Goal: Task Accomplishment & Management: Manage account settings

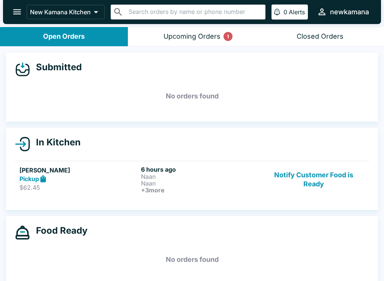
click at [232, 36] on div "1" at bounding box center [228, 36] width 9 height 9
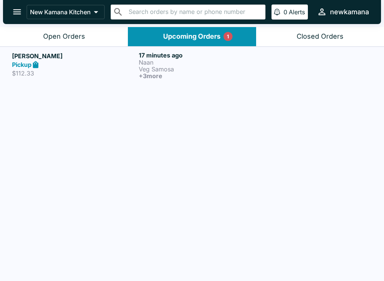
click at [199, 81] on link "[PERSON_NAME] Pickup $112.33 17 minutes ago Naan Veg Samosa + 3 more" at bounding box center [192, 65] width 384 height 37
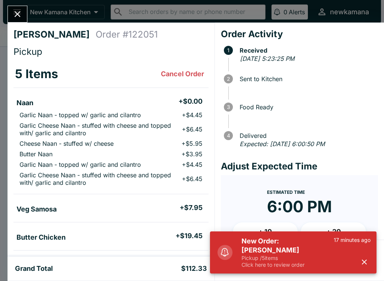
click at [299, 268] on p "Click here to review order" at bounding box center [288, 264] width 92 height 7
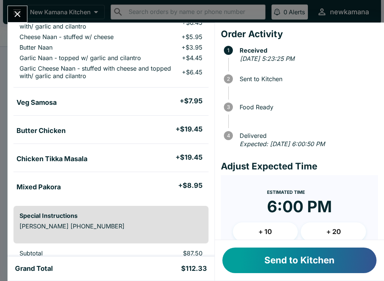
scroll to position [125, 0]
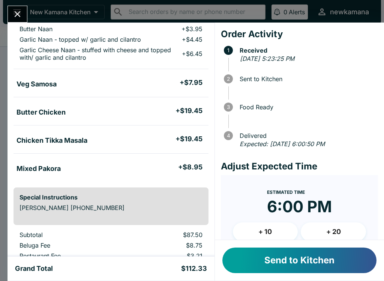
click at [326, 261] on button "Send to Kitchen" at bounding box center [300, 260] width 154 height 26
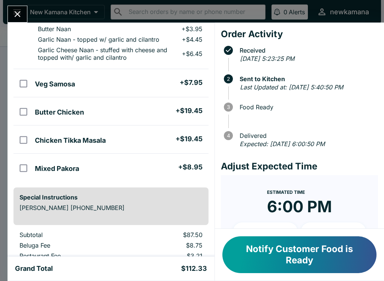
click at [15, 16] on icon "Close" at bounding box center [18, 14] width 6 height 6
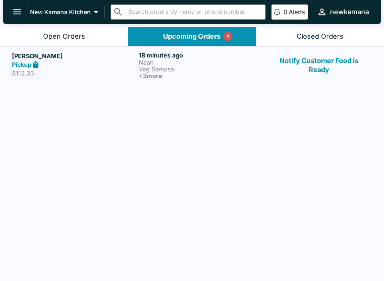
click at [86, 41] on button "Open Orders" at bounding box center [64, 36] width 128 height 19
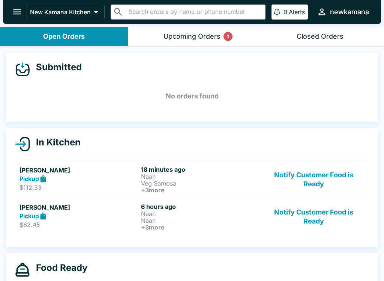
click at [149, 180] on p "Veg Samosa" at bounding box center [200, 183] width 119 height 7
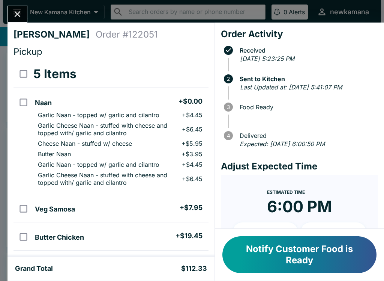
click at [24, 7] on div at bounding box center [18, 14] width 20 height 17
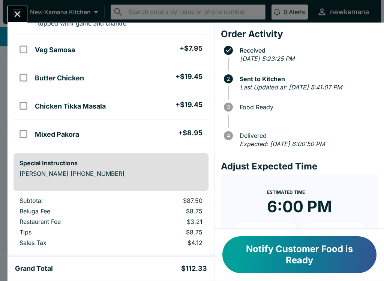
scroll to position [160, 0]
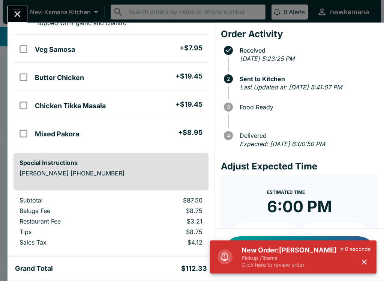
click at [310, 252] on h5 "New Order: [PERSON_NAME]" at bounding box center [291, 250] width 98 height 9
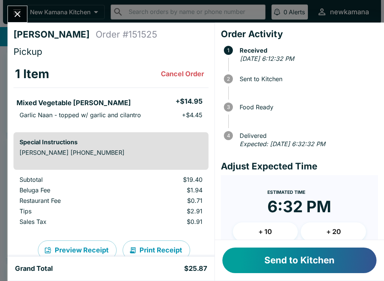
click at [325, 260] on button "Send to Kitchen" at bounding box center [300, 260] width 154 height 26
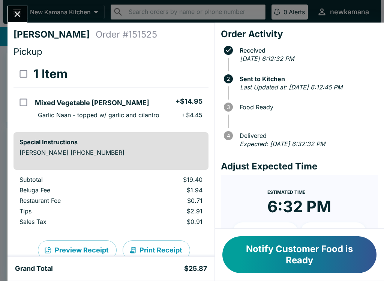
click at [307, 258] on button "Notify Customer Food is Ready" at bounding box center [300, 254] width 154 height 37
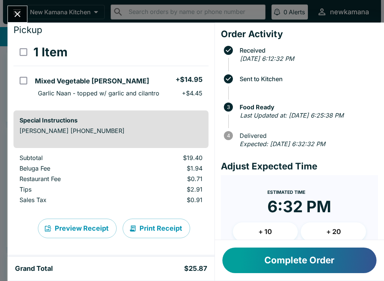
scroll to position [22, 0]
click at [272, 258] on button "Complete Order" at bounding box center [300, 260] width 154 height 26
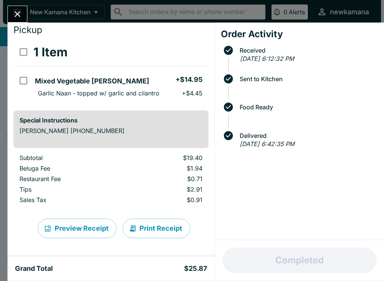
click at [6, 23] on div "[PERSON_NAME] Order # 151525 Pickup 1 Item Mixed Vegetable [PERSON_NAME] + $14.…" at bounding box center [192, 140] width 384 height 281
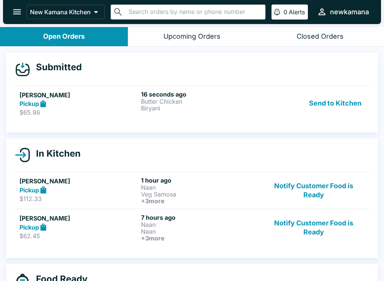
click at [13, 15] on icon "open drawer" at bounding box center [17, 12] width 10 height 10
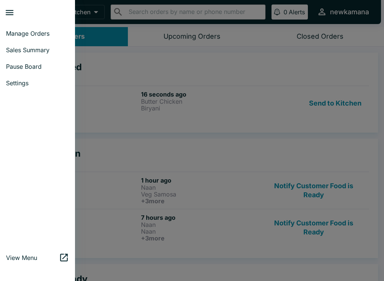
click at [201, 44] on div at bounding box center [192, 140] width 384 height 281
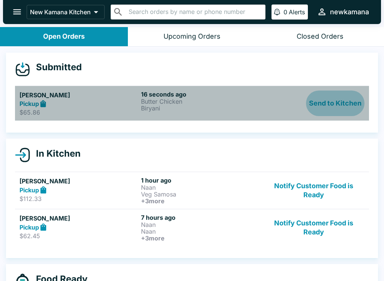
click at [324, 101] on button "Send to Kitchen" at bounding box center [335, 103] width 59 height 26
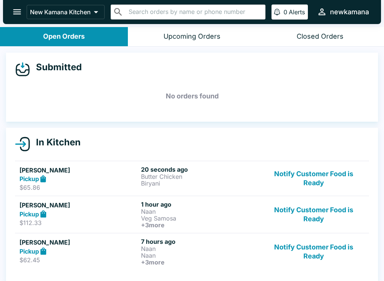
click at [202, 34] on div "Upcoming Orders" at bounding box center [192, 36] width 57 height 9
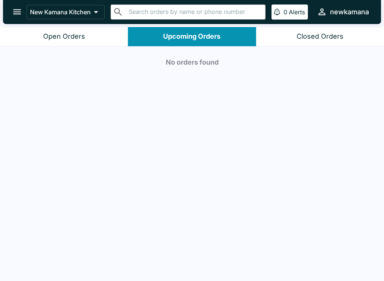
click at [69, 33] on div "Open Orders" at bounding box center [64, 36] width 42 height 9
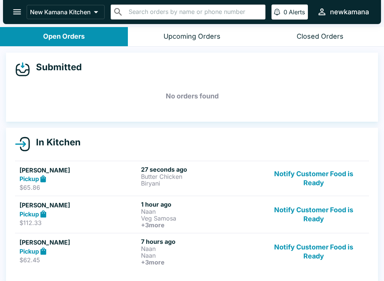
click at [134, 180] on div "Pickup" at bounding box center [79, 179] width 119 height 9
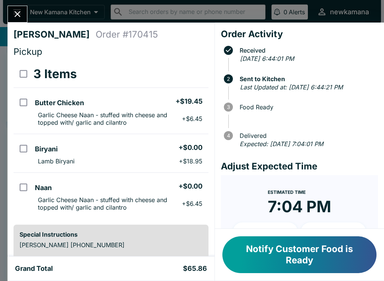
click at [15, 7] on button "Close" at bounding box center [17, 14] width 19 height 16
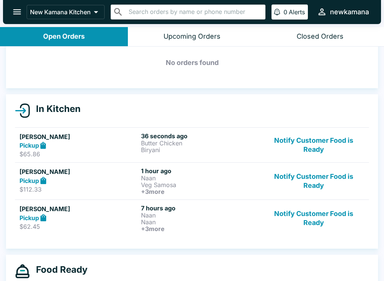
scroll to position [27, 0]
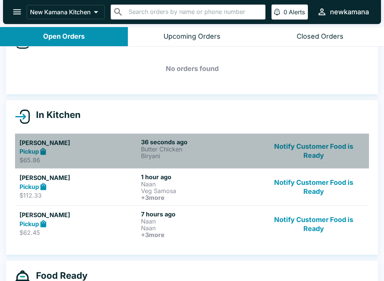
click at [214, 153] on p "Biryani" at bounding box center [200, 155] width 119 height 7
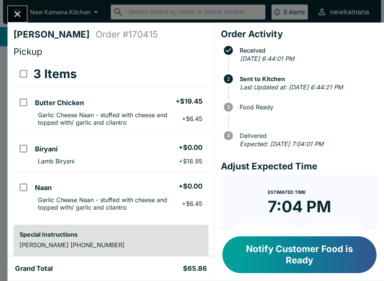
click at [15, 6] on button "Close" at bounding box center [17, 14] width 19 height 16
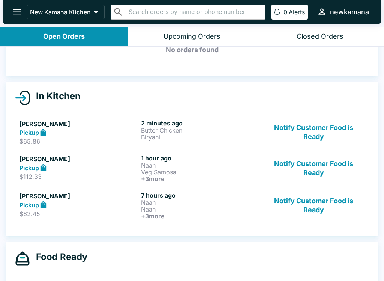
scroll to position [37, 0]
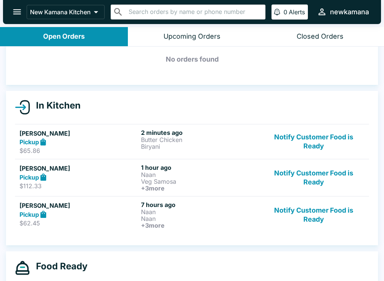
click at [220, 186] on h6 "+ 3 more" at bounding box center [200, 188] width 119 height 7
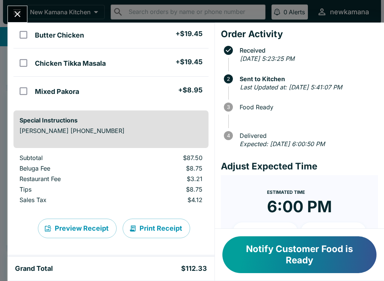
scroll to position [202, 0]
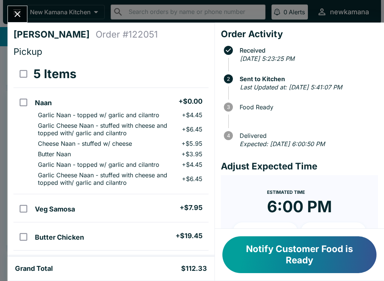
click at [15, 13] on icon "Close" at bounding box center [17, 14] width 10 height 10
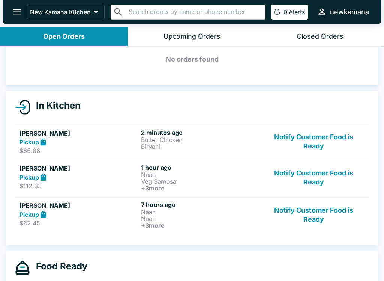
click at [219, 176] on p "Naan" at bounding box center [200, 174] width 119 height 7
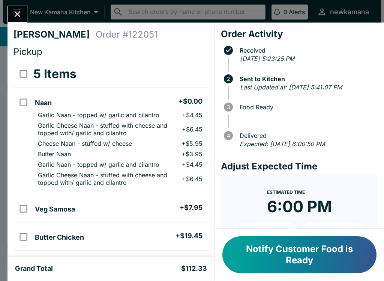
scroll to position [-1, 0]
click at [19, 15] on icon "Close" at bounding box center [18, 14] width 6 height 6
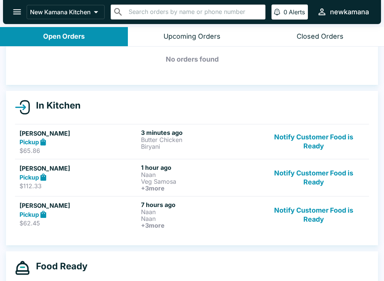
click at [322, 212] on button "Notify Customer Food is Ready" at bounding box center [314, 215] width 102 height 28
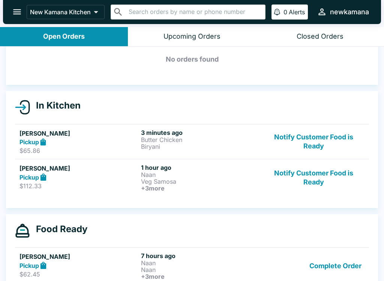
click at [166, 134] on h6 "3 minutes ago" at bounding box center [200, 133] width 119 height 8
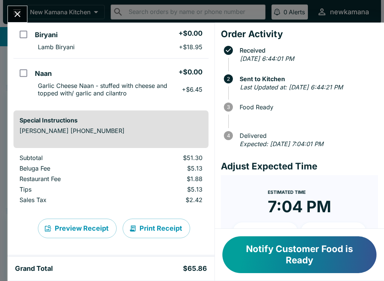
scroll to position [114, 0]
click at [152, 234] on button "Print Receipt" at bounding box center [157, 229] width 68 height 20
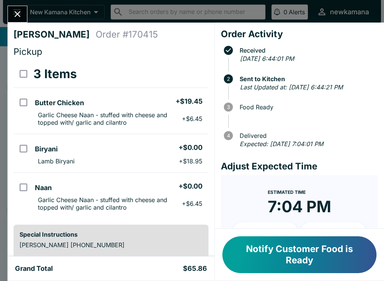
scroll to position [0, 0]
click at [13, 17] on icon "Close" at bounding box center [17, 14] width 10 height 10
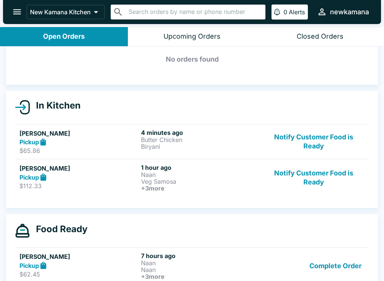
click at [225, 175] on p "Naan" at bounding box center [200, 174] width 119 height 7
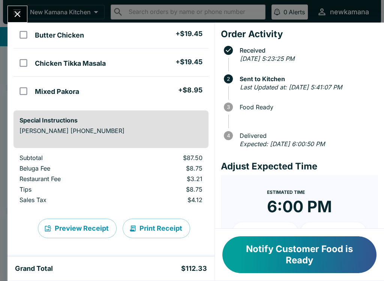
scroll to position [202, 0]
click at [12, 2] on div "[PERSON_NAME] Order # 122051 Pickup 5 Items Naan + $0.00 Garlic Naan - topped w…" at bounding box center [192, 140] width 384 height 281
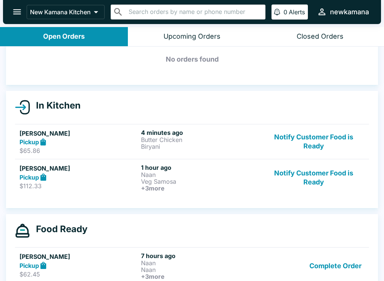
click at [335, 180] on button "Notify Customer Food is Ready" at bounding box center [314, 178] width 102 height 28
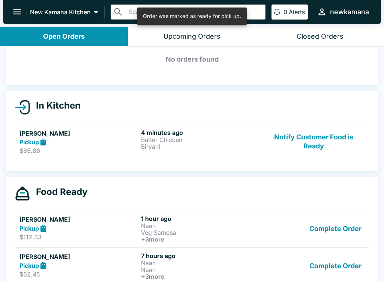
click at [193, 144] on p "Biryani" at bounding box center [200, 146] width 119 height 7
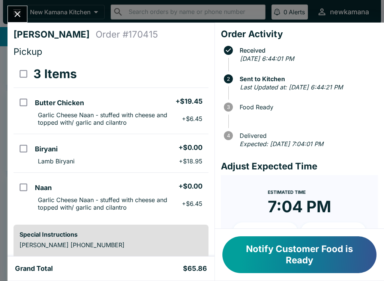
click at [21, 14] on icon "Close" at bounding box center [17, 14] width 10 height 10
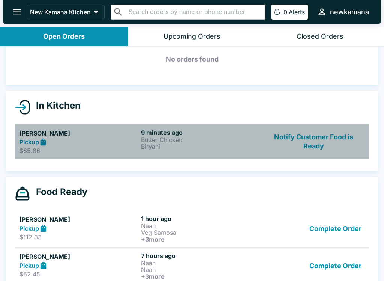
click at [160, 147] on p "Biryani" at bounding box center [200, 146] width 119 height 7
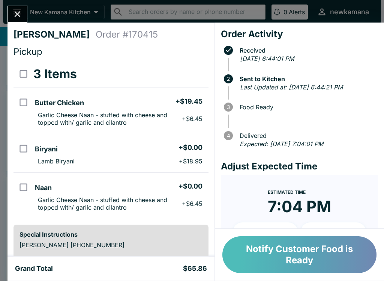
click at [308, 247] on button "Notify Customer Food is Ready" at bounding box center [300, 254] width 154 height 37
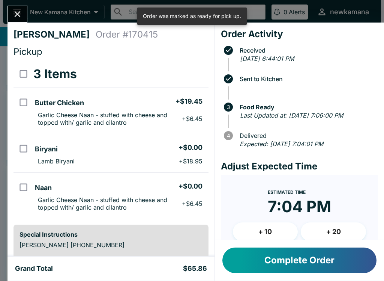
click at [15, 6] on button "Close" at bounding box center [17, 14] width 19 height 16
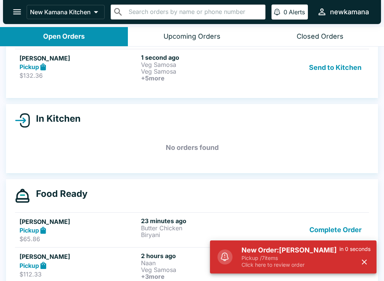
click at [303, 255] on p "Pickup / 7 items" at bounding box center [291, 258] width 98 height 7
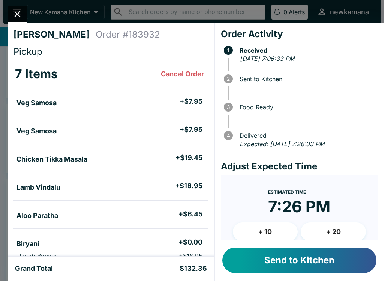
click at [336, 233] on button "+ 20" at bounding box center [333, 231] width 65 height 19
click at [330, 256] on button "Send to Kitchen" at bounding box center [300, 260] width 154 height 26
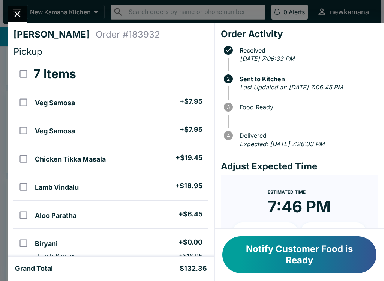
click at [15, 12] on icon "Close" at bounding box center [18, 14] width 6 height 6
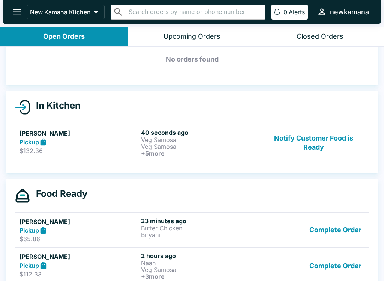
click at [227, 153] on h6 "+ 5 more" at bounding box center [200, 153] width 119 height 7
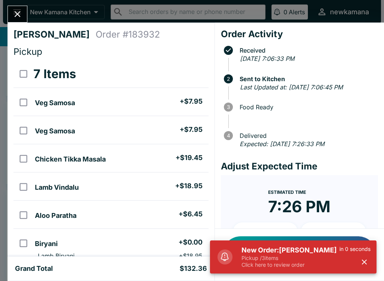
click at [294, 258] on p "Pickup / 3 items" at bounding box center [291, 258] width 98 height 7
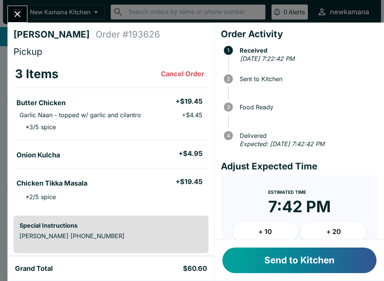
click at [335, 232] on button "+ 20" at bounding box center [333, 231] width 65 height 19
click at [316, 264] on button "Send to Kitchen" at bounding box center [300, 260] width 154 height 26
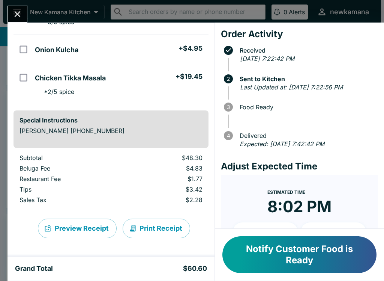
scroll to position [105, 0]
click at [166, 229] on button "Print Receipt" at bounding box center [157, 229] width 68 height 20
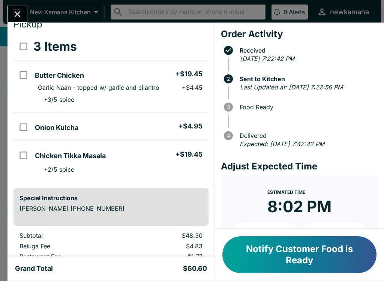
scroll to position [30, 0]
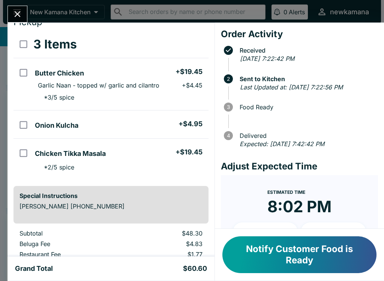
click at [23, 13] on button "Close" at bounding box center [17, 14] width 19 height 16
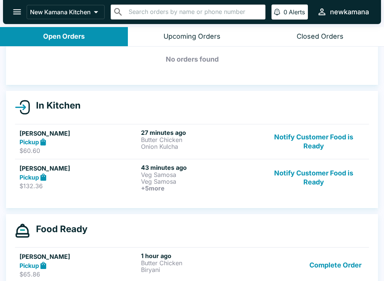
click at [320, 174] on button "Notify Customer Food is Ready" at bounding box center [314, 178] width 102 height 28
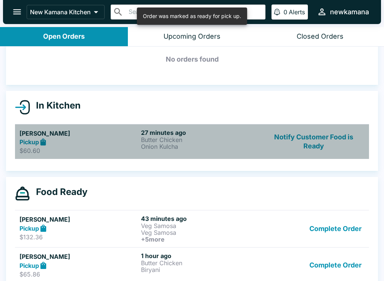
click at [160, 137] on p "Butter Chicken" at bounding box center [200, 139] width 119 height 7
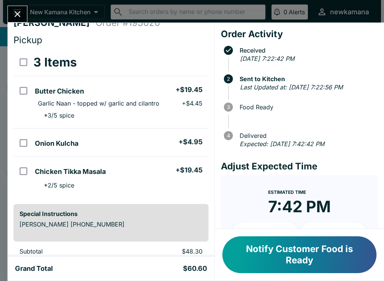
scroll to position [7, 0]
